Goal: Transaction & Acquisition: Purchase product/service

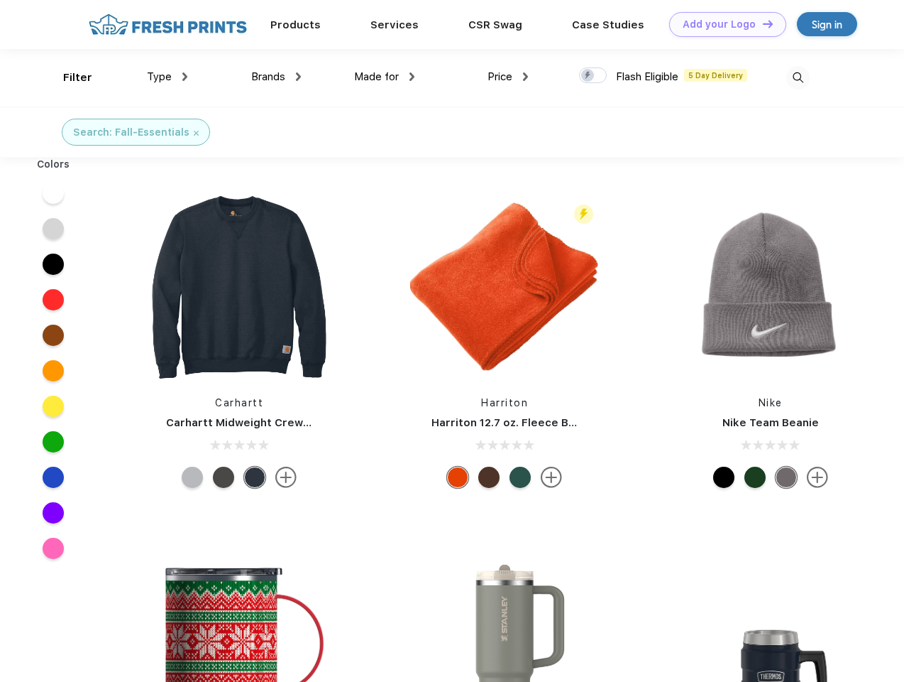
scroll to position [1, 0]
click at [723, 24] on link "Add your Logo Design Tool" at bounding box center [727, 24] width 117 height 25
click at [0, 0] on div "Design Tool" at bounding box center [0, 0] width 0 height 0
click at [762, 23] on link "Add your Logo Design Tool" at bounding box center [727, 24] width 117 height 25
click at [68, 77] on div "Filter" at bounding box center [77, 78] width 29 height 16
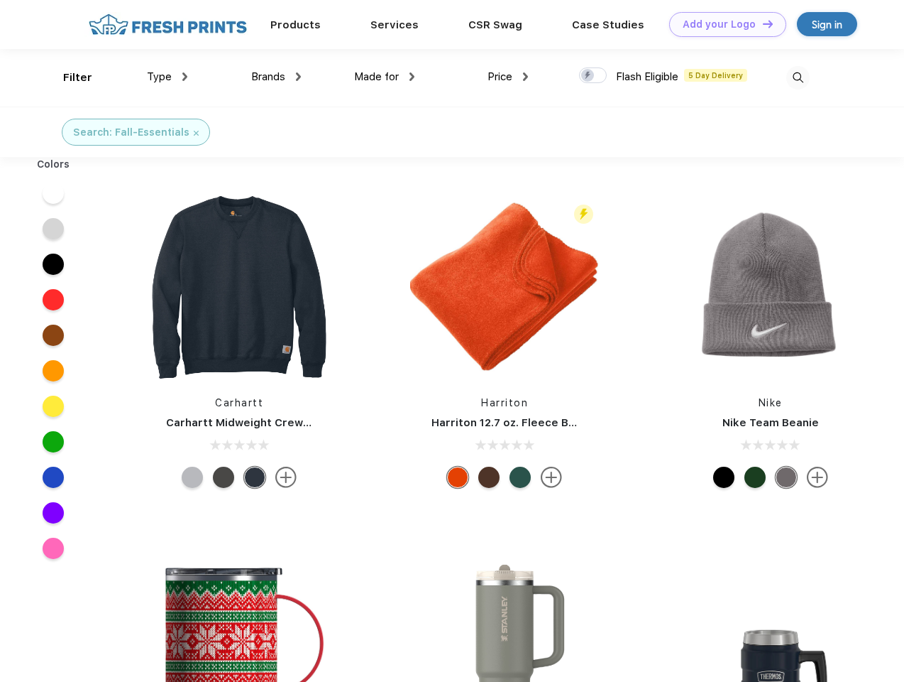
click at [168, 77] on span "Type" at bounding box center [159, 76] width 25 height 13
click at [276, 77] on span "Brands" at bounding box center [268, 76] width 34 height 13
click at [385, 77] on span "Made for" at bounding box center [376, 76] width 45 height 13
click at [508, 77] on span "Price" at bounding box center [500, 76] width 25 height 13
click at [594, 76] on div at bounding box center [593, 75] width 28 height 16
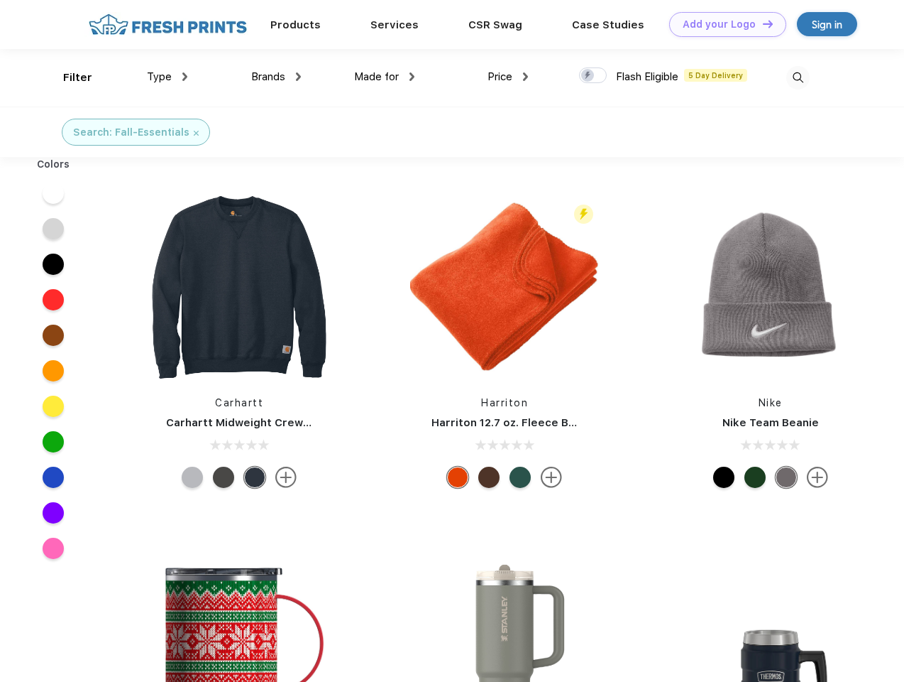
click at [589, 76] on input "checkbox" at bounding box center [583, 71] width 9 height 9
click at [798, 77] on img at bounding box center [798, 77] width 23 height 23
